Goal: Task Accomplishment & Management: Use online tool/utility

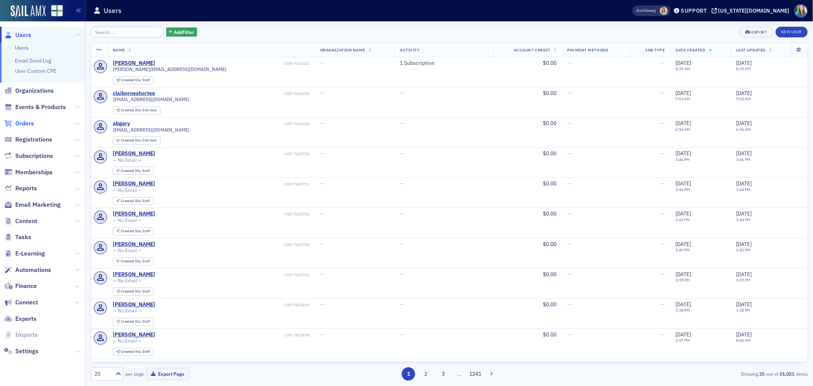
click at [21, 121] on span "Orders" at bounding box center [24, 123] width 19 height 8
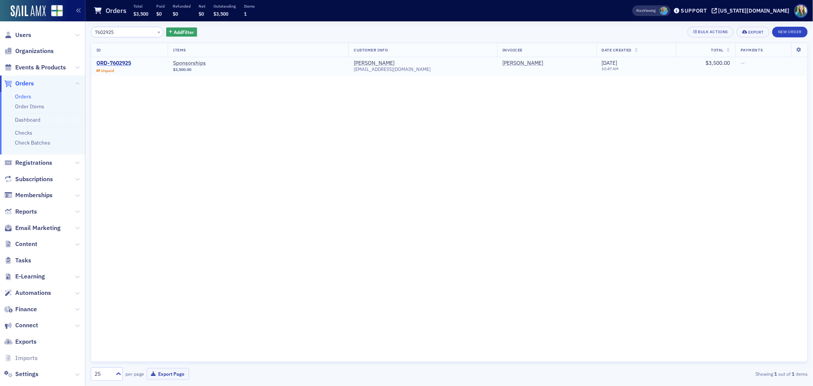
type input "7602925"
click at [123, 64] on div "ORD-7602925" at bounding box center [113, 63] width 35 height 7
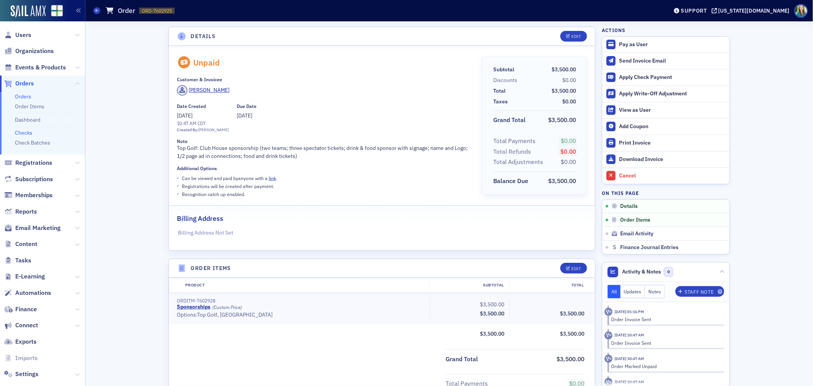
click at [24, 132] on link "Checks" at bounding box center [24, 132] width 18 height 7
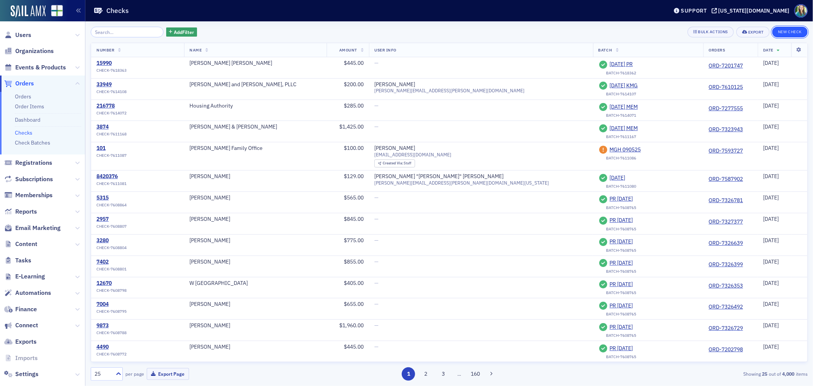
click at [792, 27] on button "New Check" at bounding box center [789, 32] width 35 height 11
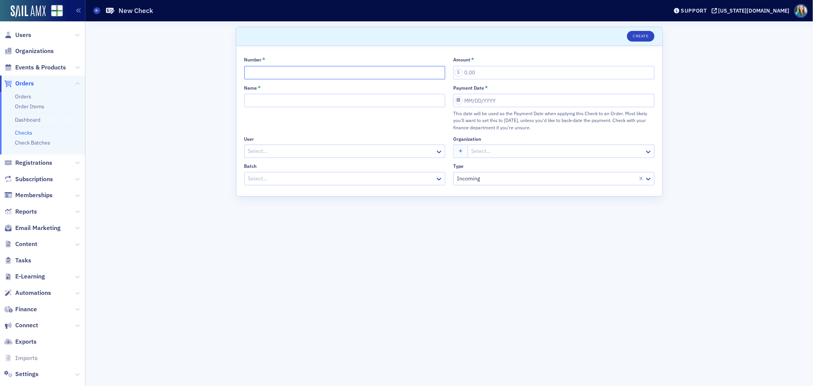
click at [317, 72] on input "Number *" at bounding box center [344, 72] width 201 height 13
type input "422300"
click at [310, 102] on input "Name *" at bounding box center [344, 100] width 201 height 13
type input "Carr, Riggs, and [PERSON_NAME], LLC"
click at [533, 69] on input "Amount *" at bounding box center [553, 72] width 201 height 13
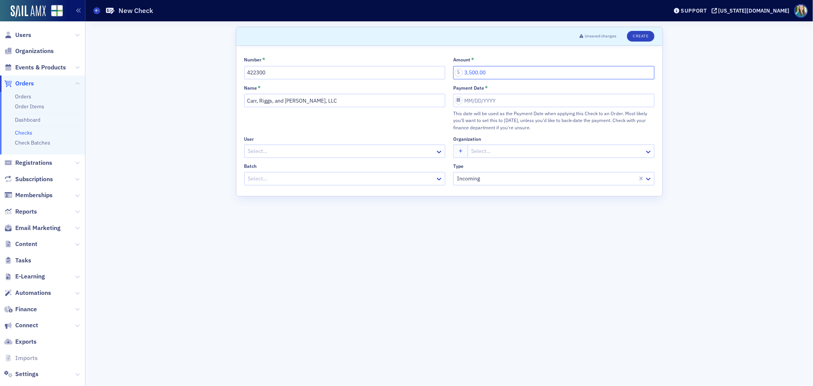
type input "3,500.00"
click at [482, 101] on input "Payment Date *" at bounding box center [553, 100] width 201 height 13
select select "8"
select select "2025"
click at [494, 176] on div "17" at bounding box center [493, 176] width 9 height 9
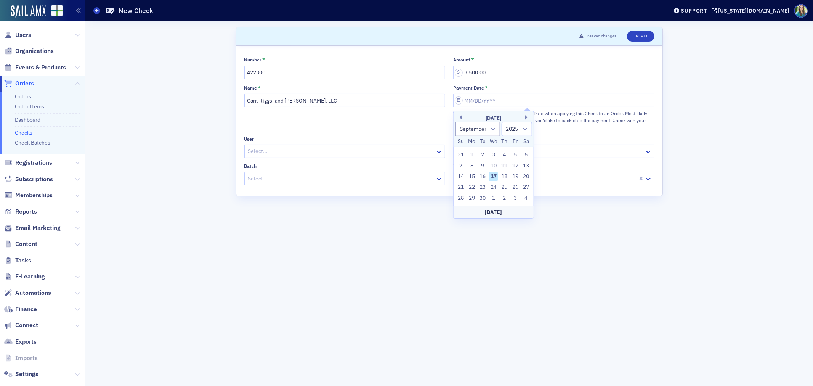
type input "[DATE]"
click at [336, 150] on div at bounding box center [341, 151] width 188 height 10
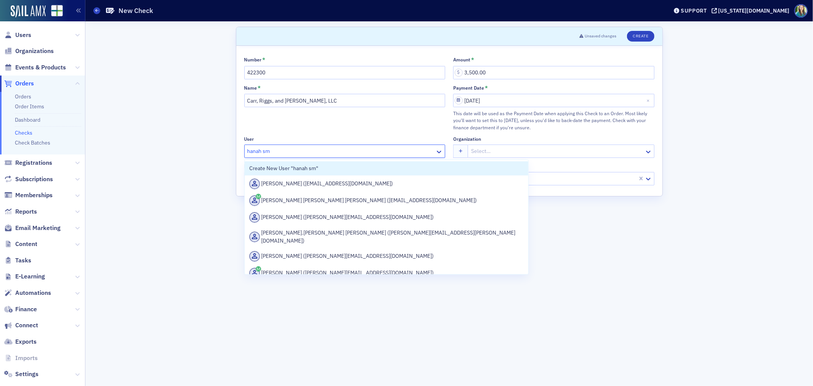
click at [255, 153] on input "hanah sm" at bounding box center [259, 151] width 24 height 8
type input "[PERSON_NAME]"
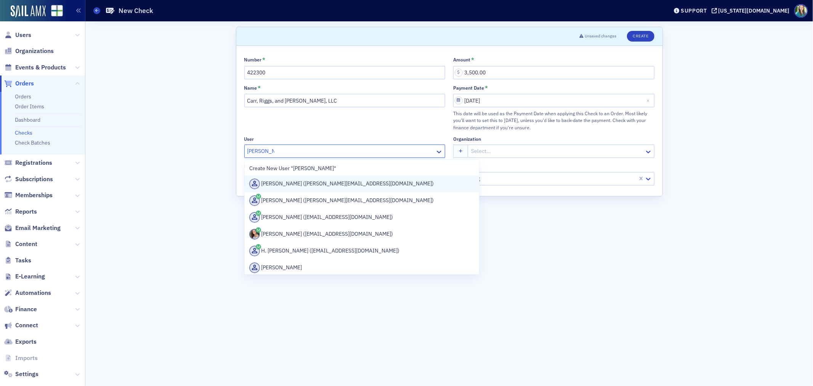
click at [299, 183] on div "[PERSON_NAME] ([PERSON_NAME][EMAIL_ADDRESS][DOMAIN_NAME])" at bounding box center [362, 183] width 226 height 11
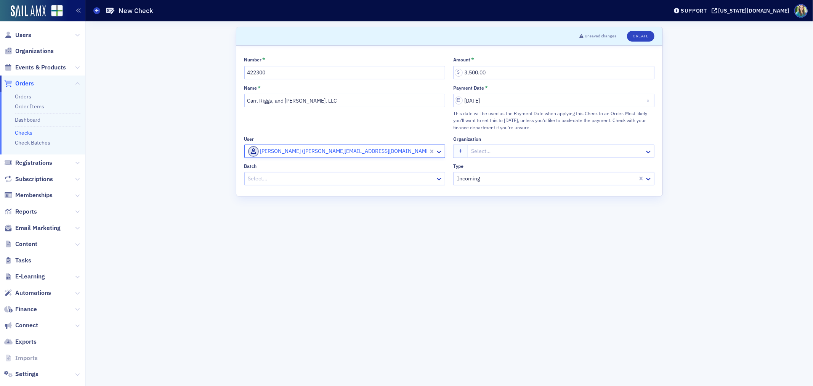
click at [360, 174] on div at bounding box center [341, 179] width 188 height 10
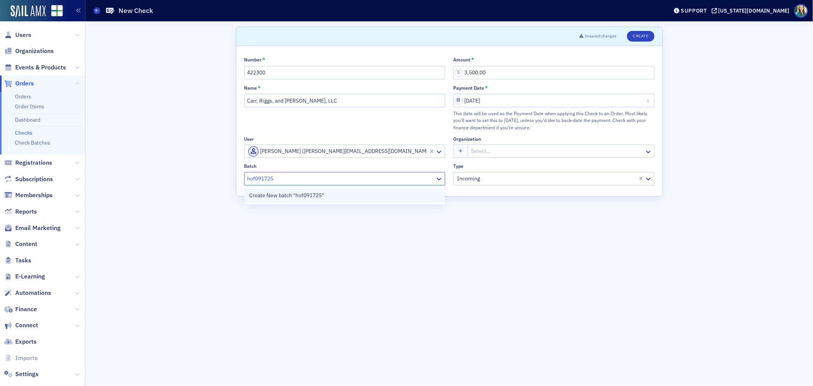
click at [277, 194] on span "Create New batch "hof091725"" at bounding box center [286, 195] width 75 height 8
type input "hof091725"
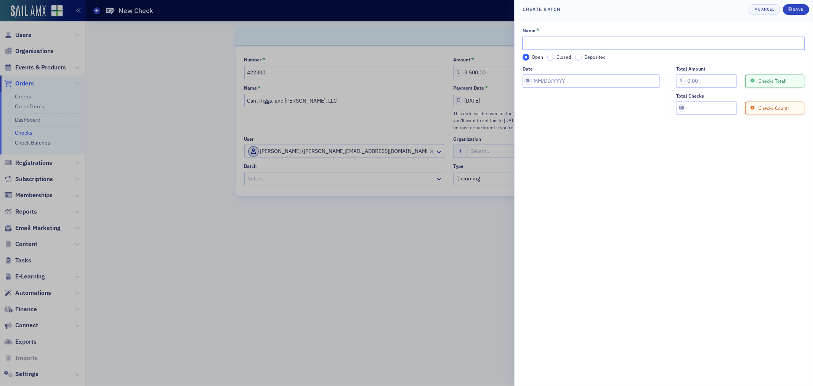
click at [567, 43] on input "Name *" at bounding box center [664, 43] width 283 height 13
type input "HOF091725"
click at [581, 56] on input "Deposited" at bounding box center [578, 57] width 7 height 7
click at [528, 82] on input "Date" at bounding box center [591, 80] width 137 height 13
select select "8"
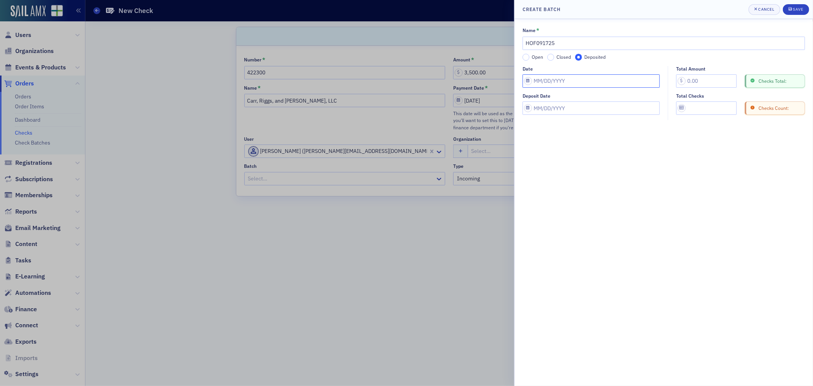
select select "2025"
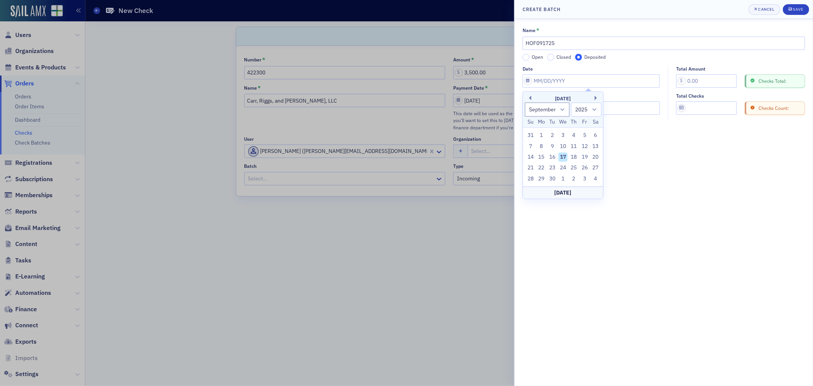
click at [565, 157] on div "17" at bounding box center [563, 157] width 9 height 9
type input "[DATE]"
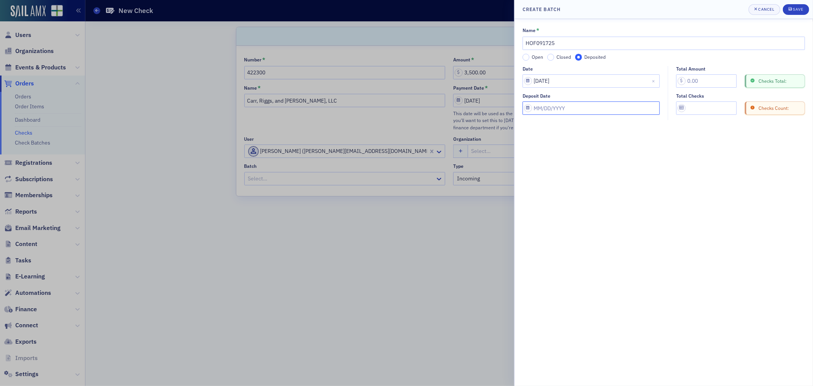
select select "8"
select select "2025"
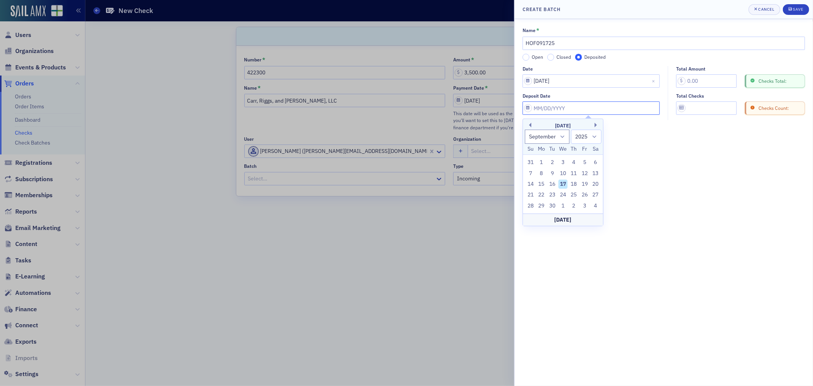
click at [529, 109] on input "Deposit Date" at bounding box center [591, 107] width 137 height 13
click at [567, 188] on div "17" at bounding box center [563, 184] width 9 height 9
type input "[DATE]"
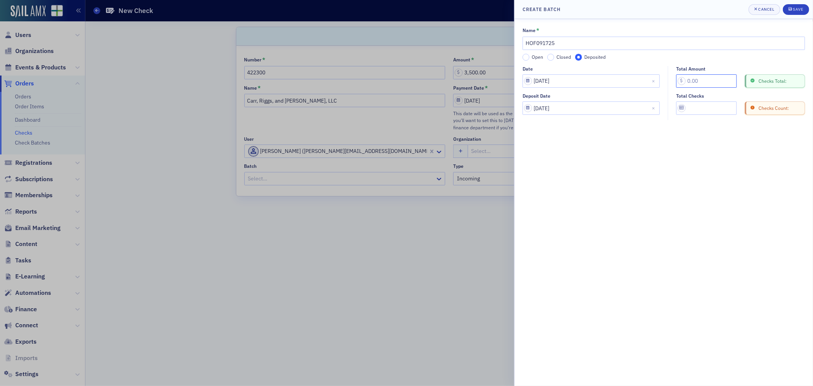
click at [705, 77] on input "Total Amount" at bounding box center [706, 80] width 61 height 13
type input "3,500.00"
click at [716, 109] on input "Total Checks" at bounding box center [706, 107] width 61 height 13
type input "1"
click at [798, 11] on div "Save" at bounding box center [798, 9] width 10 height 4
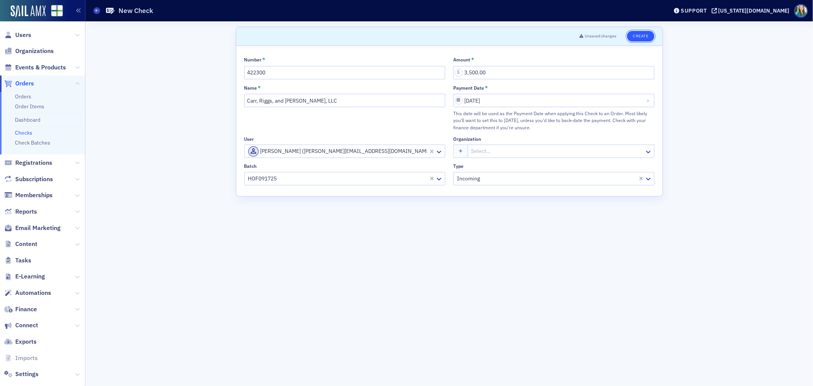
click at [634, 34] on button "Create" at bounding box center [640, 36] width 27 height 11
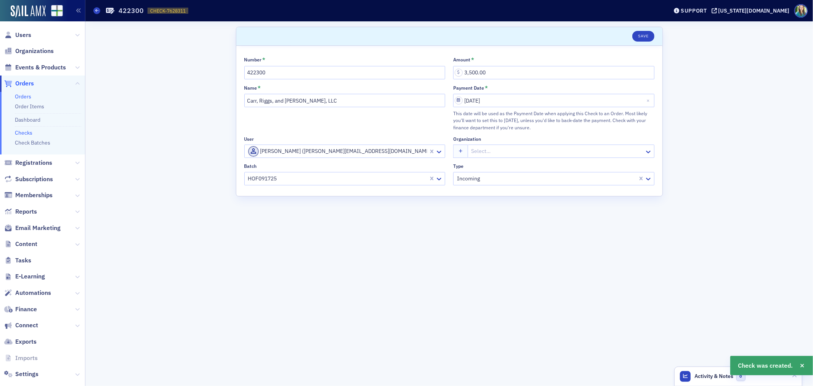
click at [26, 94] on link "Orders" at bounding box center [23, 96] width 16 height 7
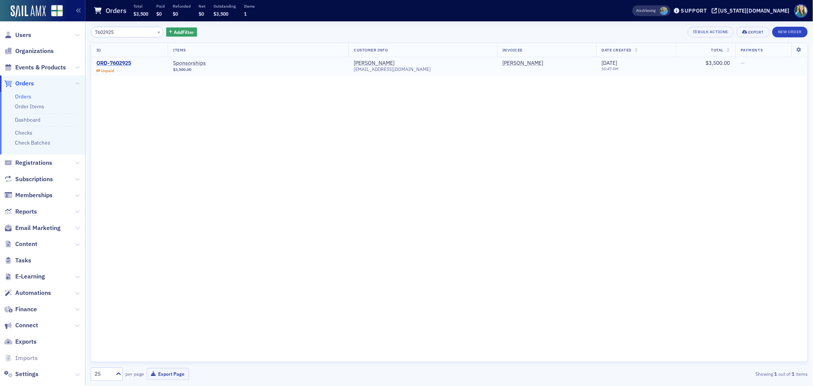
click at [122, 61] on div "ORD-7602925" at bounding box center [113, 63] width 35 height 7
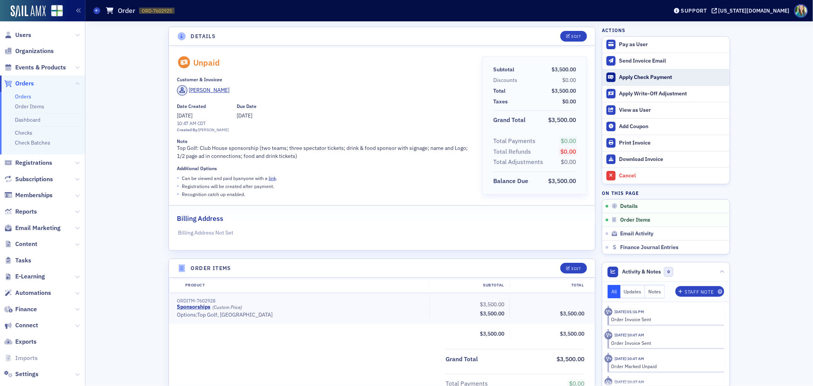
click at [637, 72] on button "Apply Check Payment" at bounding box center [665, 77] width 127 height 16
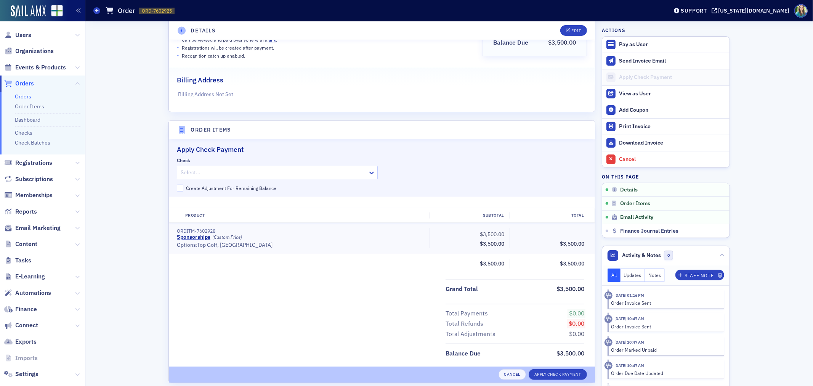
scroll to position [233, 0]
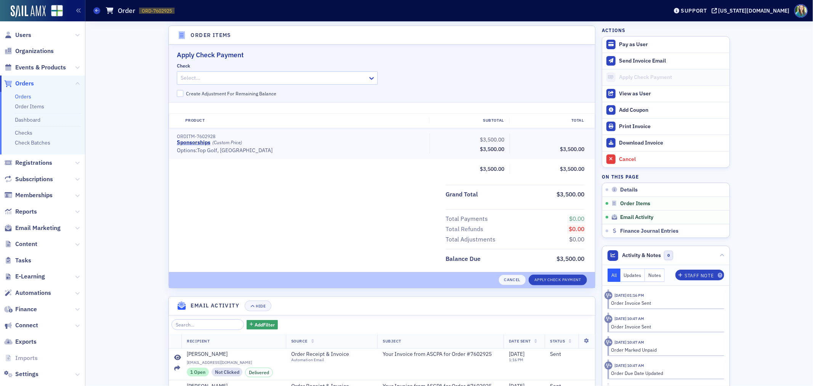
click at [252, 78] on div at bounding box center [274, 78] width 188 height 10
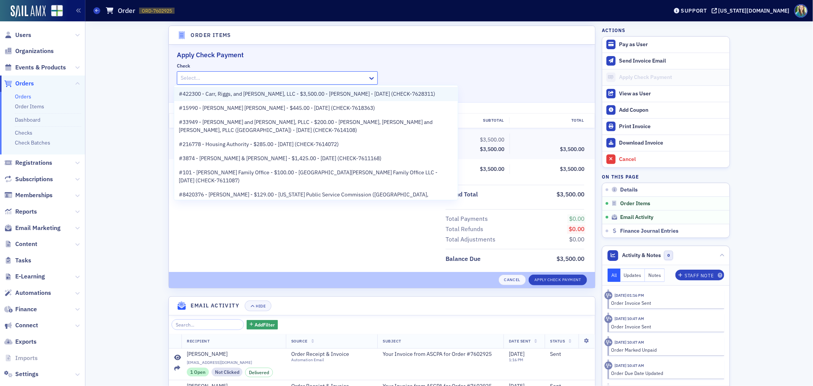
click at [257, 91] on span "#422300 - Carr, Riggs, and [PERSON_NAME], LLC - $3,500.00 - [PERSON_NAME] - [DA…" at bounding box center [307, 94] width 257 height 8
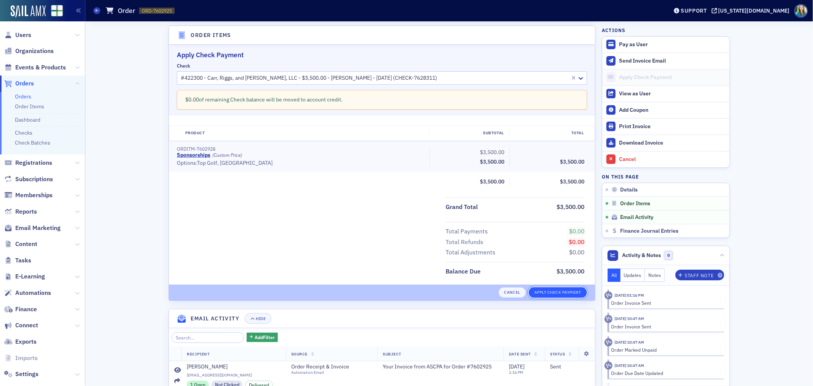
click at [546, 289] on button "Apply Check Payment" at bounding box center [558, 292] width 58 height 11
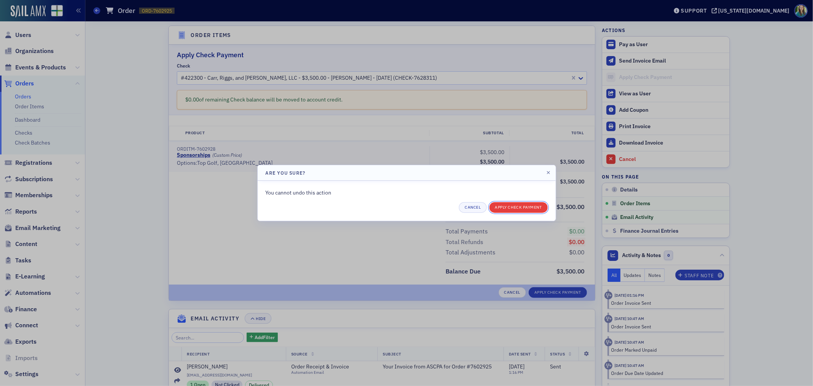
click at [503, 203] on button "Apply Check Payment" at bounding box center [519, 207] width 58 height 11
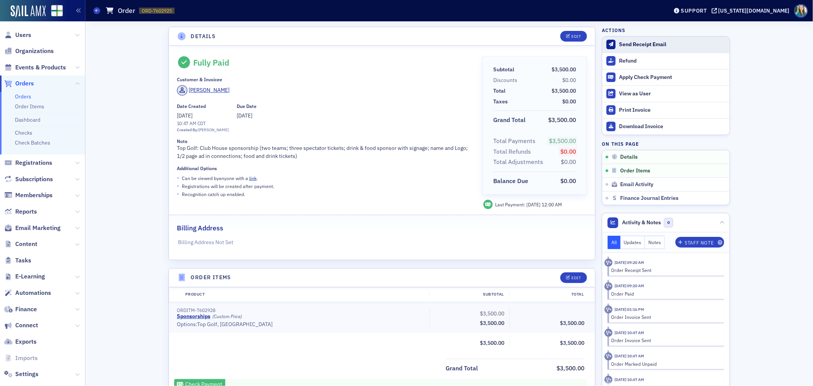
click at [636, 44] on div "Send Receipt Email" at bounding box center [672, 44] width 107 height 7
click at [602, 37] on button "Send Receipt Email" at bounding box center [665, 45] width 127 height 16
